Goal: Task Accomplishment & Management: Manage account settings

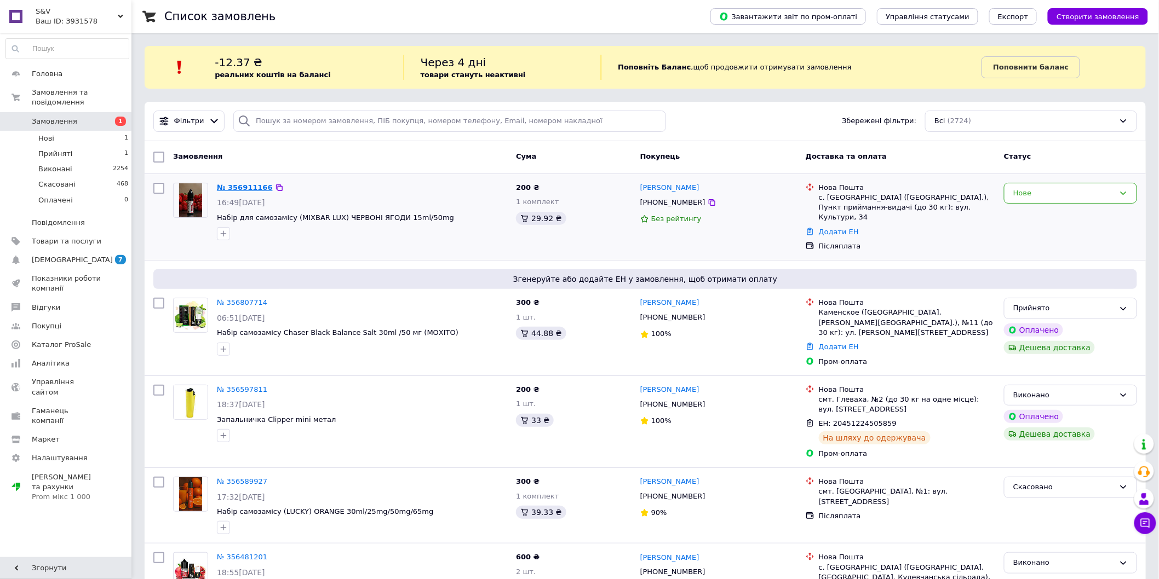
click at [252, 191] on link "№ 356911166" at bounding box center [245, 187] width 56 height 8
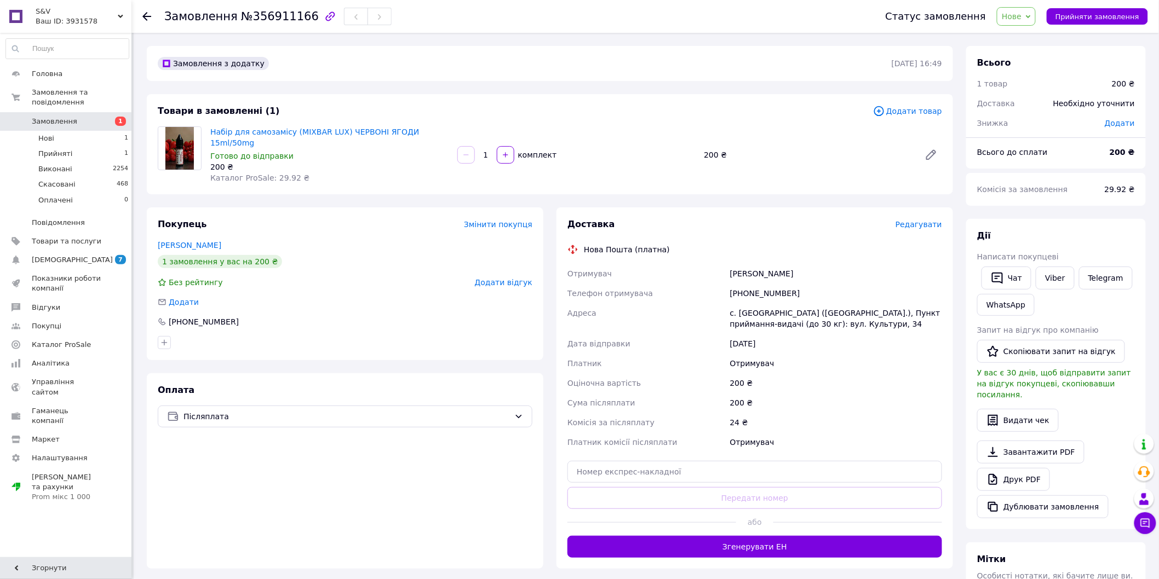
click at [924, 220] on span "Редагувати" at bounding box center [918, 224] width 47 height 9
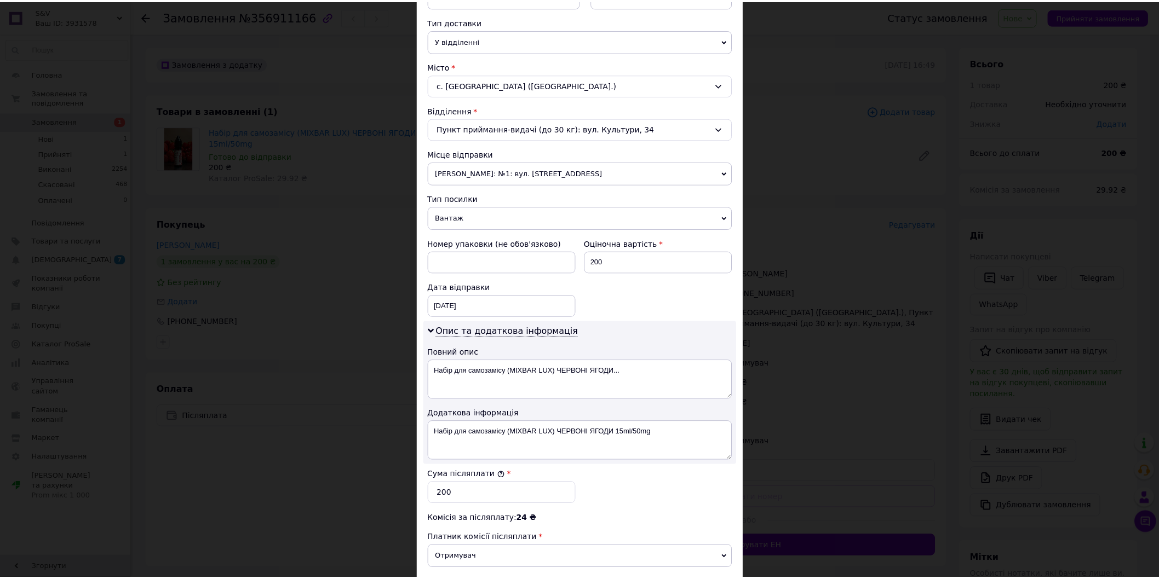
scroll to position [380, 0]
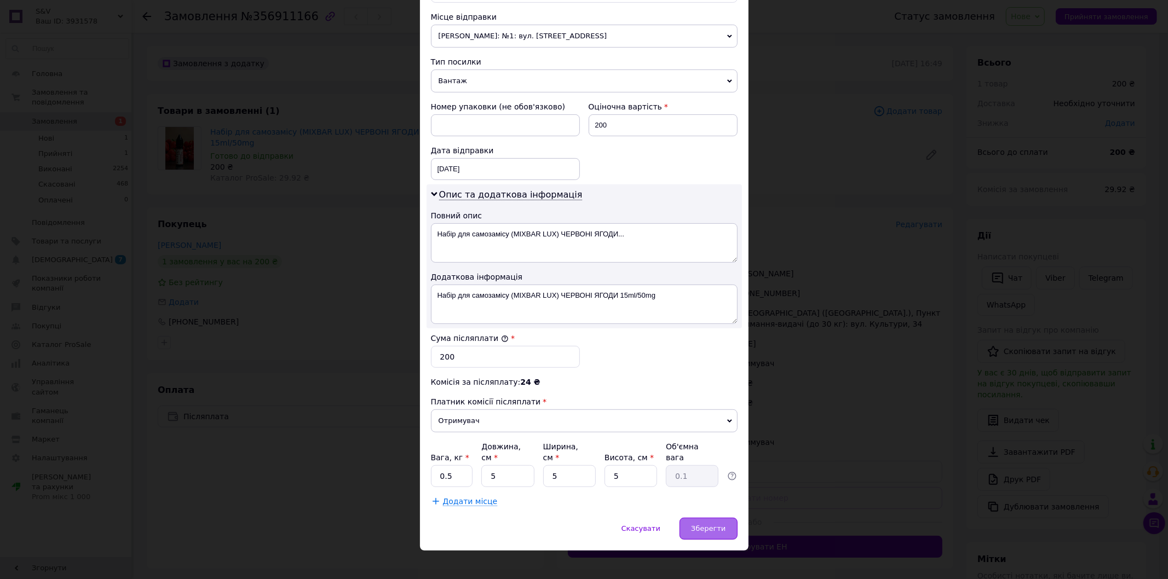
click at [698, 525] on span "Зберегти" at bounding box center [708, 529] width 35 height 8
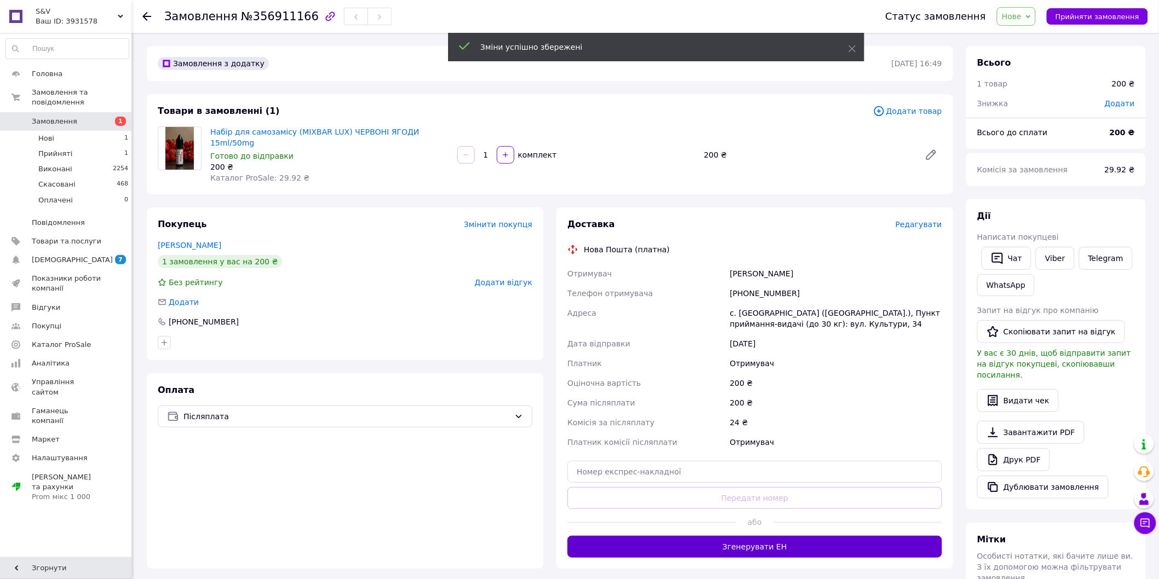
click at [745, 537] on button "Згенерувати ЕН" at bounding box center [754, 547] width 375 height 22
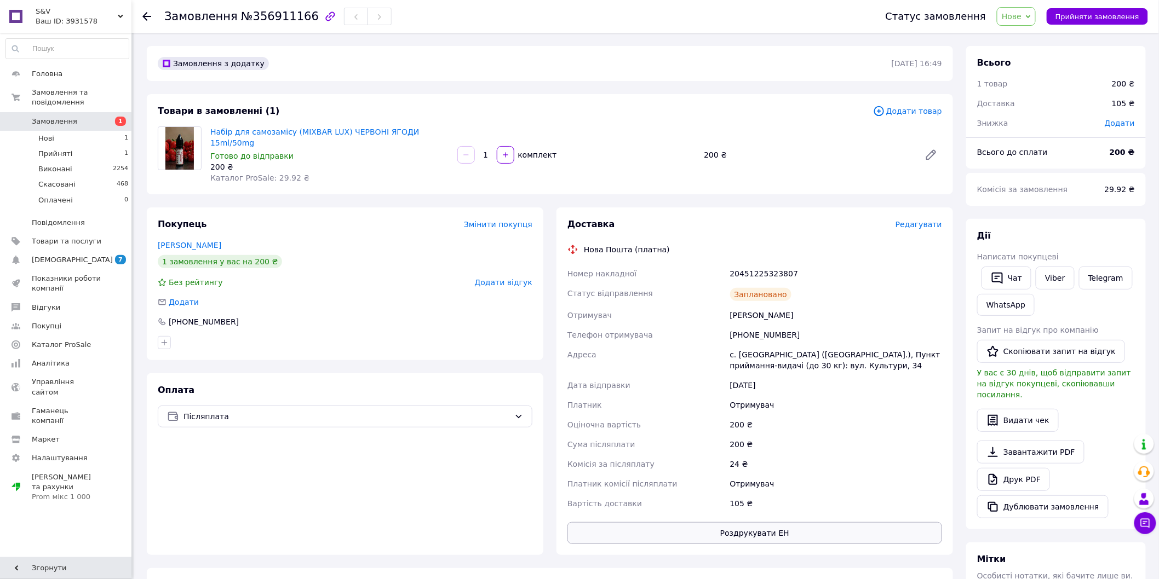
click at [738, 523] on button "Роздрукувати ЕН" at bounding box center [754, 533] width 375 height 22
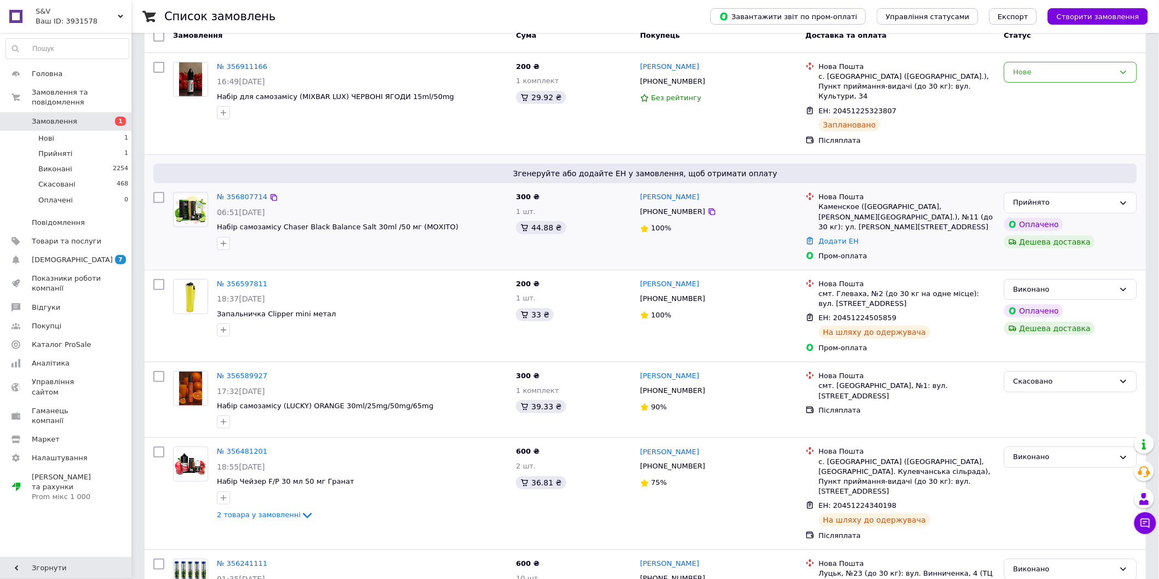
scroll to position [122, 0]
click at [252, 192] on link "№ 356807714" at bounding box center [242, 196] width 50 height 8
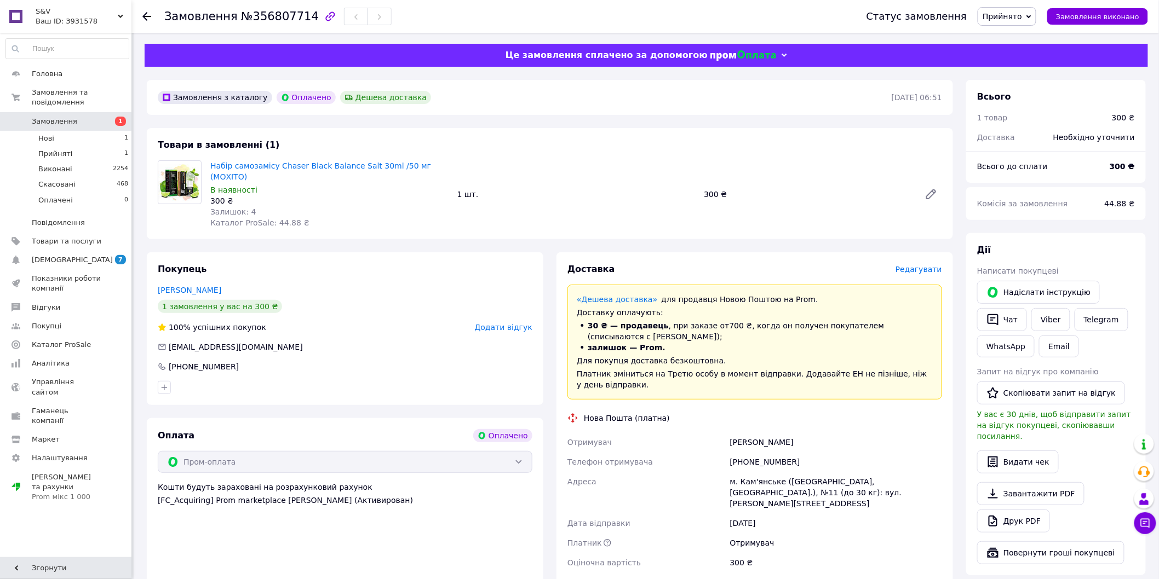
scroll to position [61, 0]
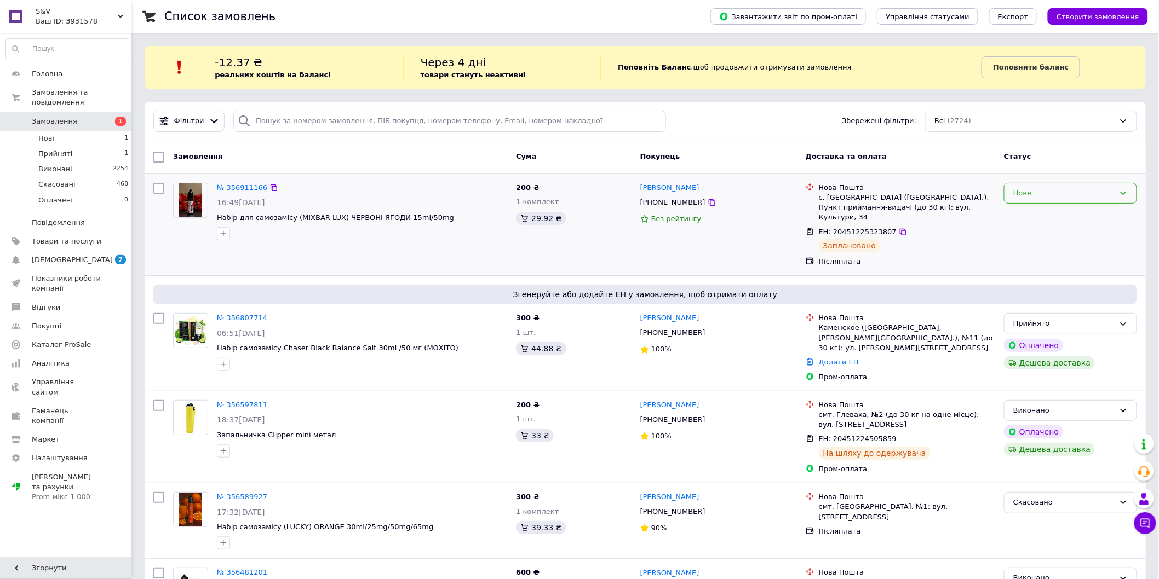
click at [1066, 192] on div "Нове" at bounding box center [1063, 194] width 101 height 12
click at [1036, 237] on li "Виконано" at bounding box center [1070, 236] width 132 height 20
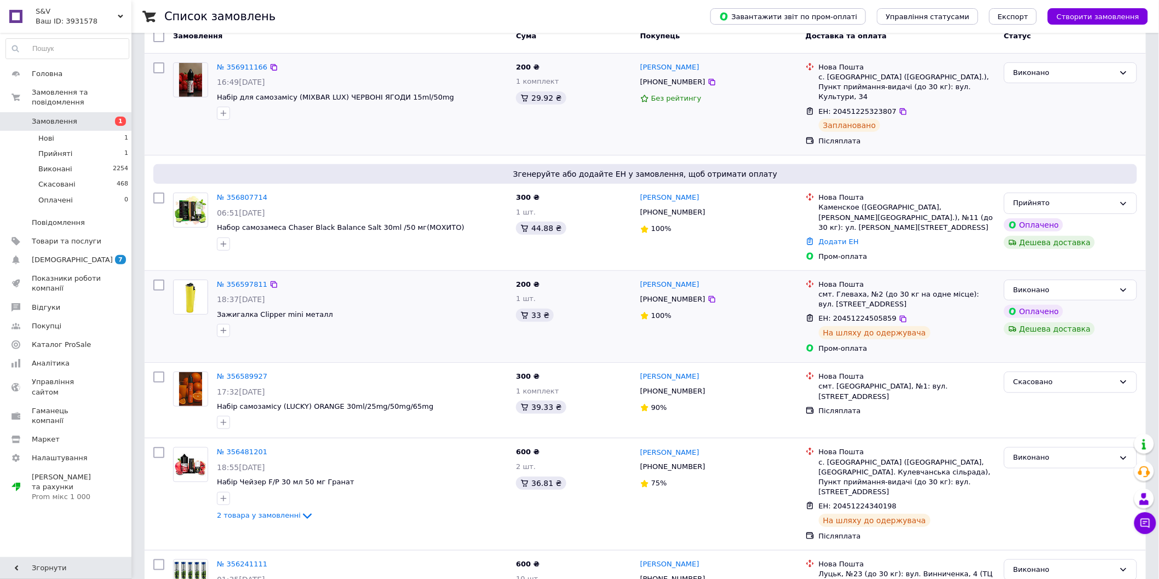
scroll to position [122, 0]
click at [249, 192] on link "№ 356807714" at bounding box center [242, 196] width 50 height 8
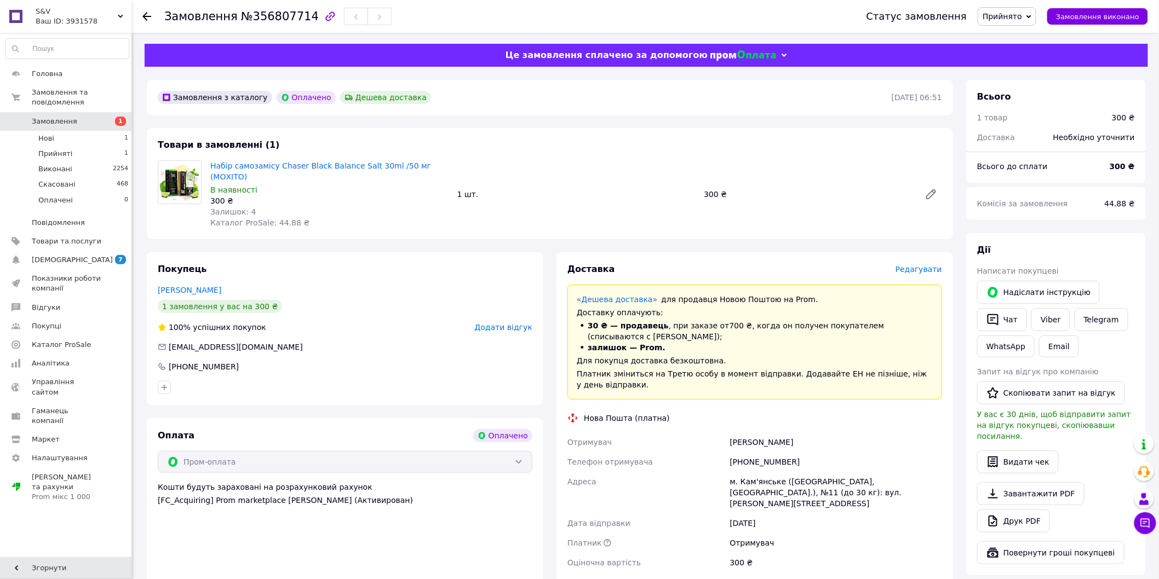
click at [1033, 14] on span "Прийнято" at bounding box center [1007, 16] width 59 height 19
click at [1013, 53] on li "Скасовано" at bounding box center [1007, 55] width 58 height 16
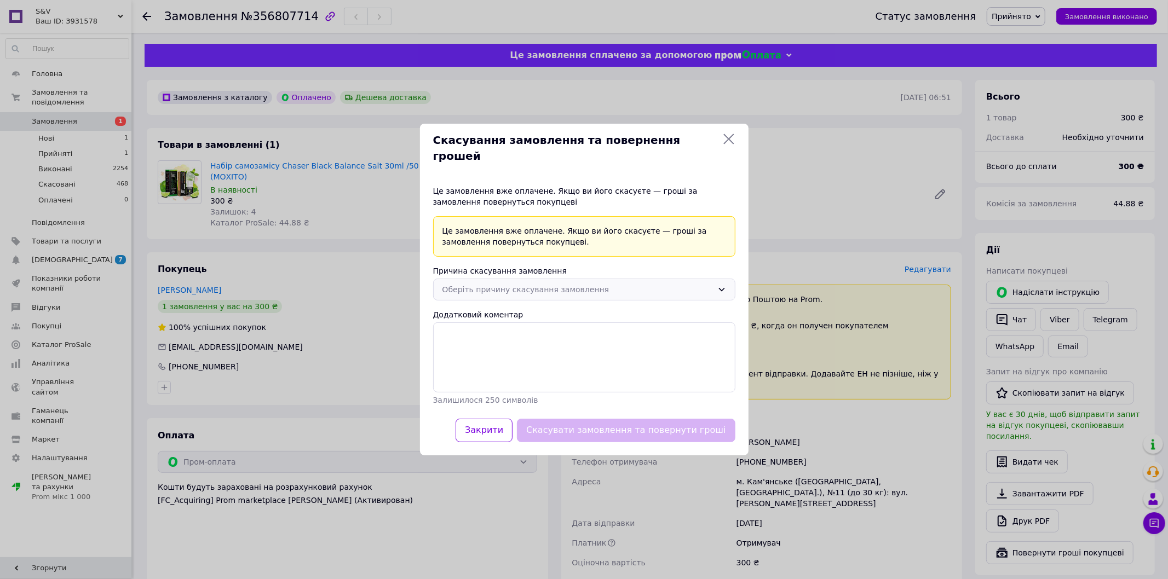
click at [489, 284] on div "Оберіть причину скасування замовлення" at bounding box center [578, 290] width 271 height 12
click at [483, 307] on li "Немає в наявності" at bounding box center [584, 313] width 301 height 21
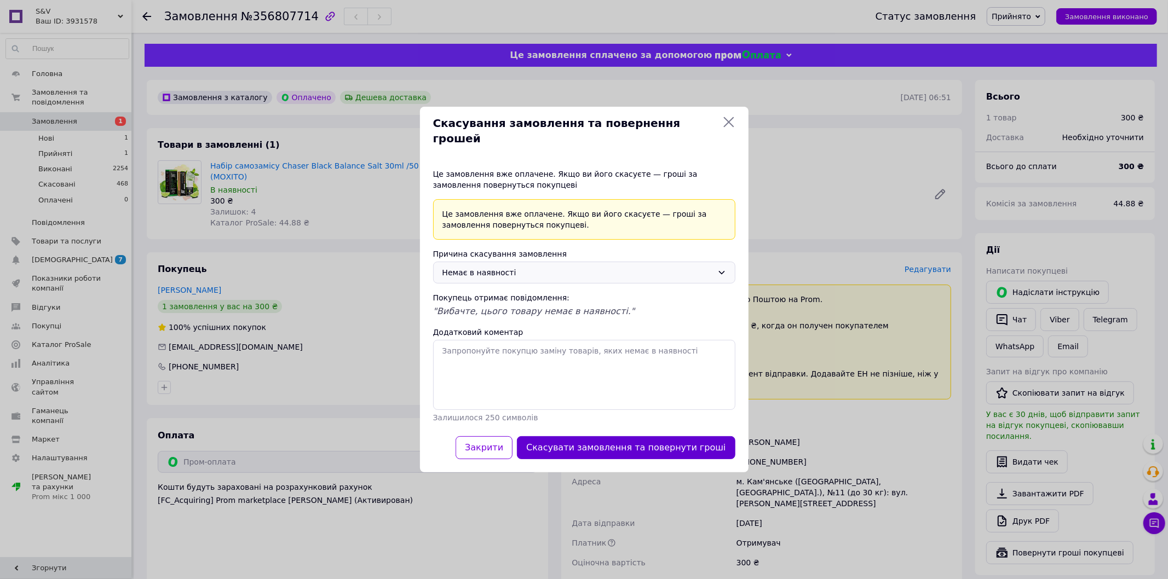
click at [592, 440] on button "Скасувати замовлення та повернути гроші" at bounding box center [626, 448] width 218 height 24
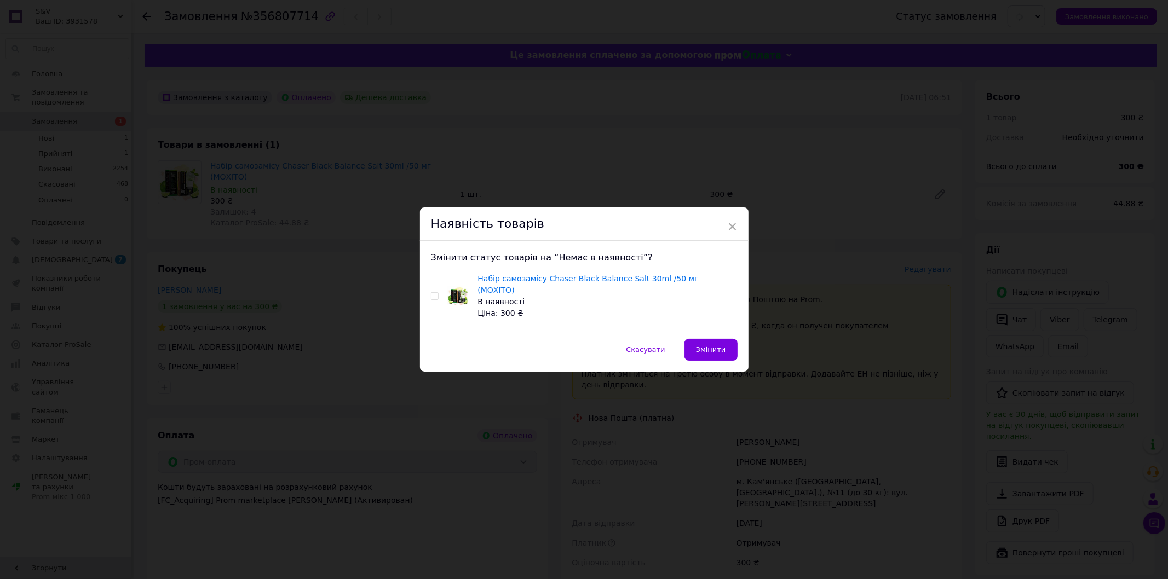
click at [431, 298] on input "checkbox" at bounding box center [434, 296] width 7 height 7
checkbox input "true"
click at [705, 346] on span "Змінити" at bounding box center [711, 350] width 30 height 8
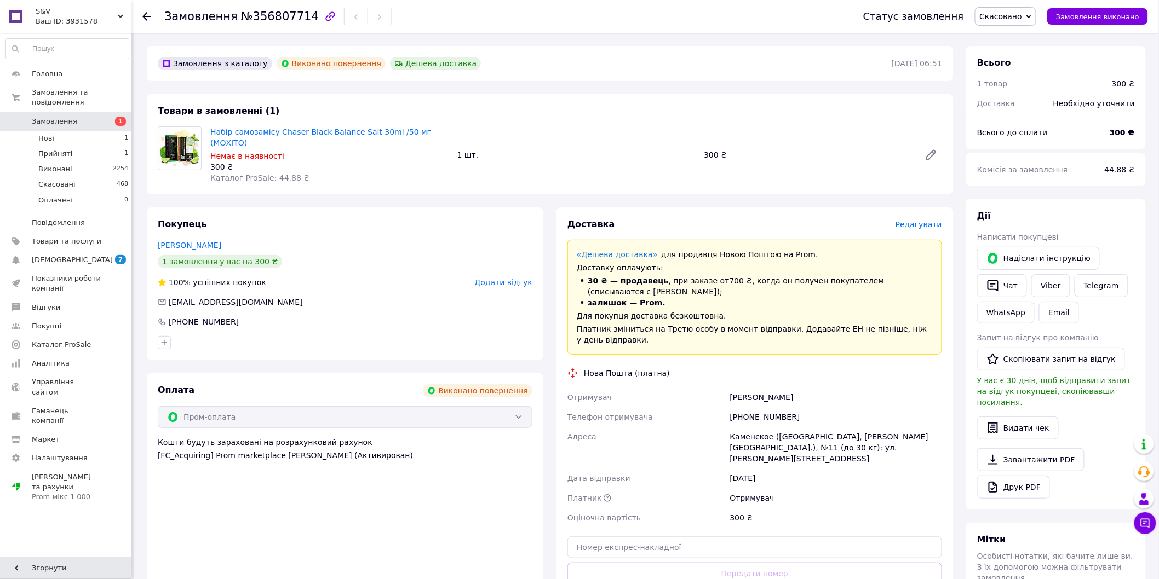
click at [57, 117] on span "Замовлення" at bounding box center [54, 122] width 45 height 10
